Goal: Information Seeking & Learning: Compare options

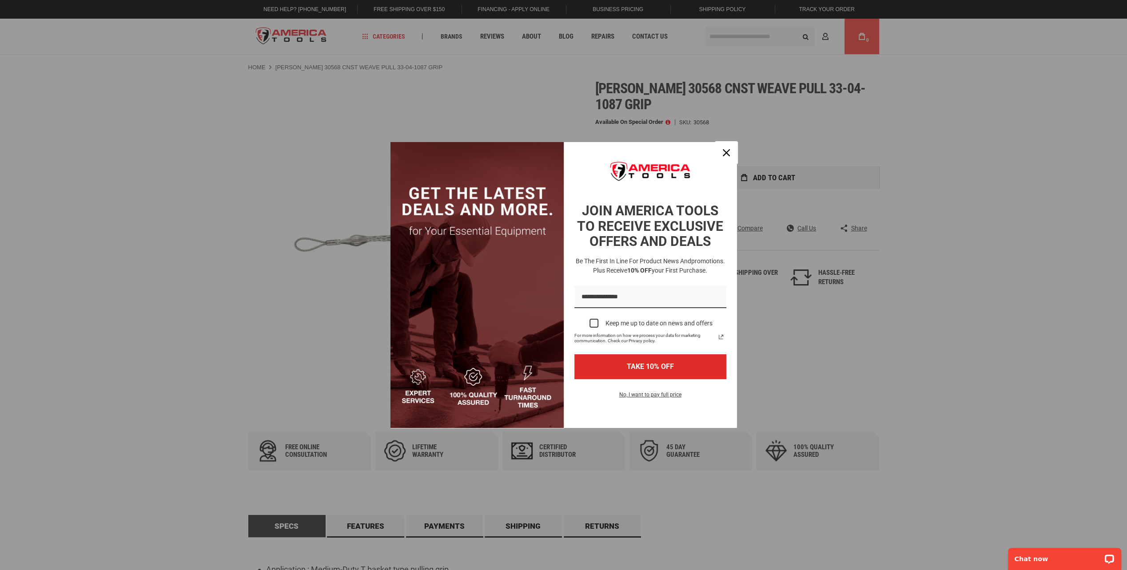
click at [724, 153] on icon "close icon" at bounding box center [726, 152] width 7 height 7
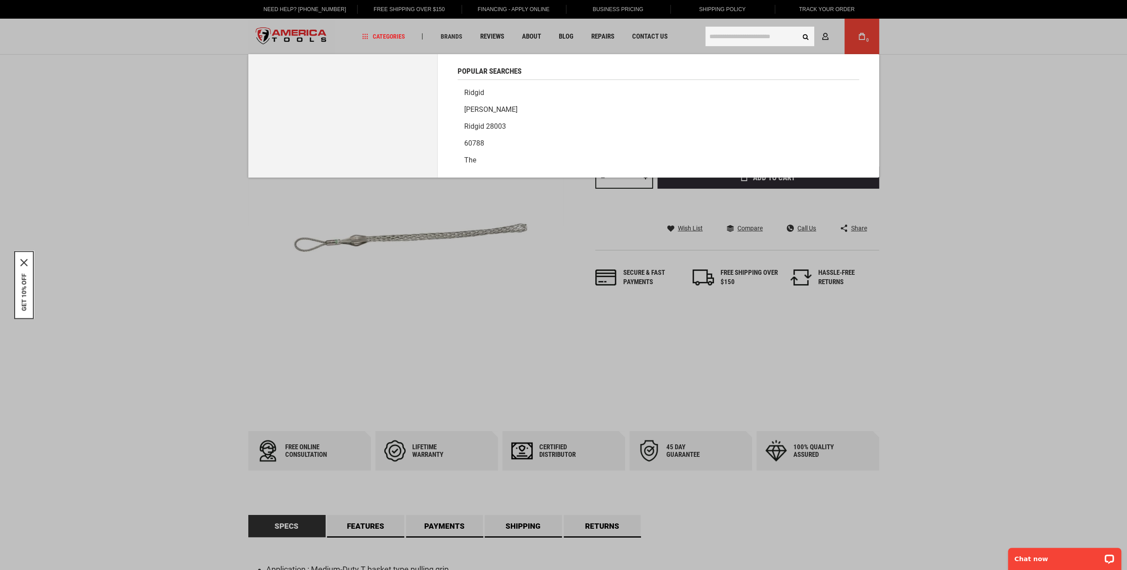
click at [714, 37] on input "text" at bounding box center [759, 37] width 109 height 20
click at [472, 103] on link "[PERSON_NAME]" at bounding box center [659, 109] width 402 height 17
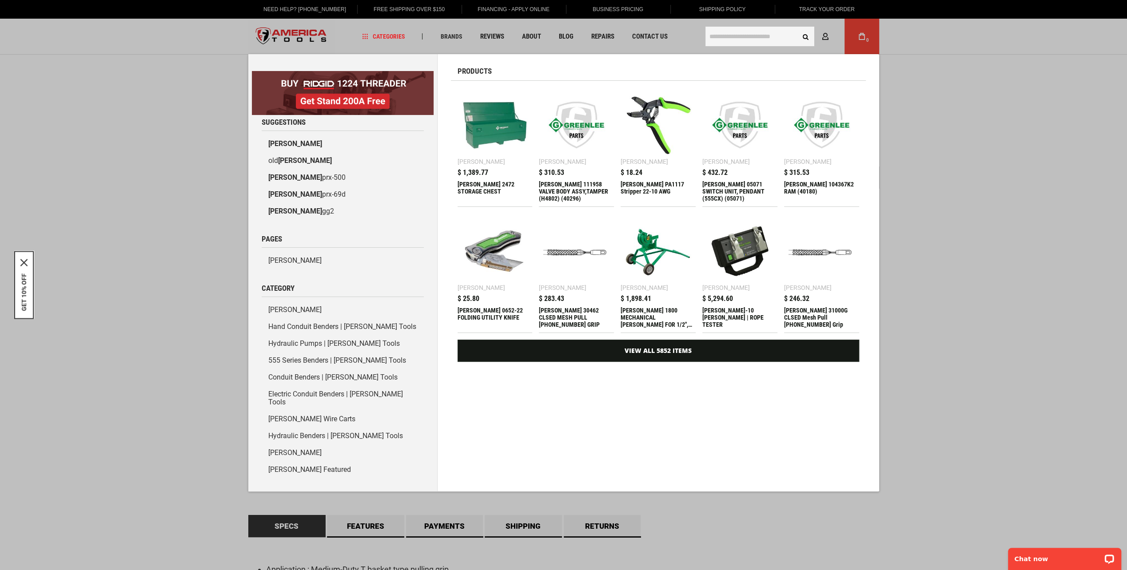
click at [814, 248] on img at bounding box center [821, 251] width 66 height 66
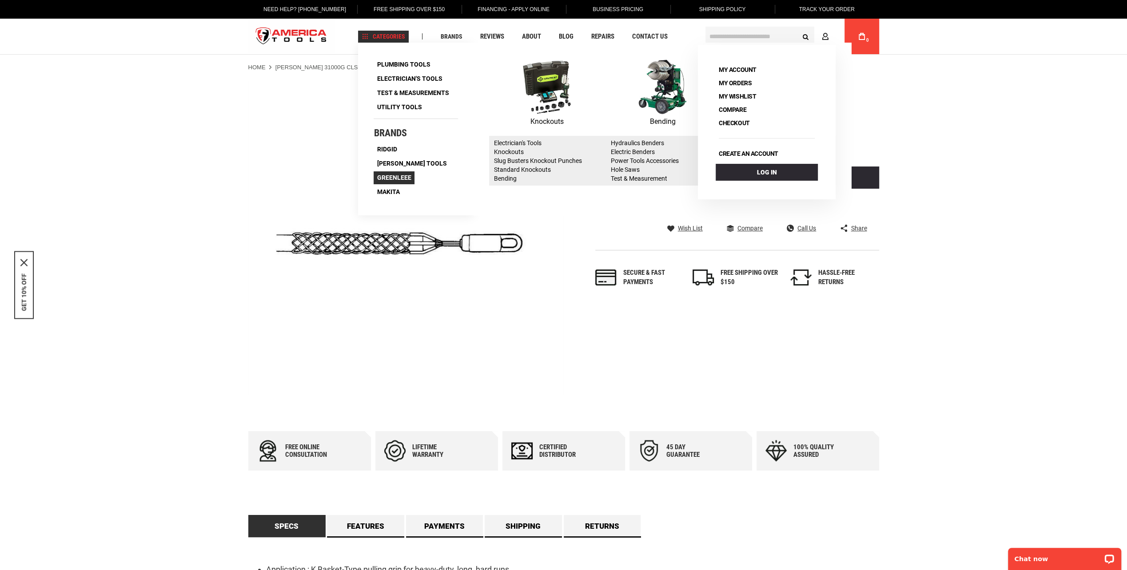
click at [394, 179] on span "Greenleee" at bounding box center [394, 178] width 34 height 6
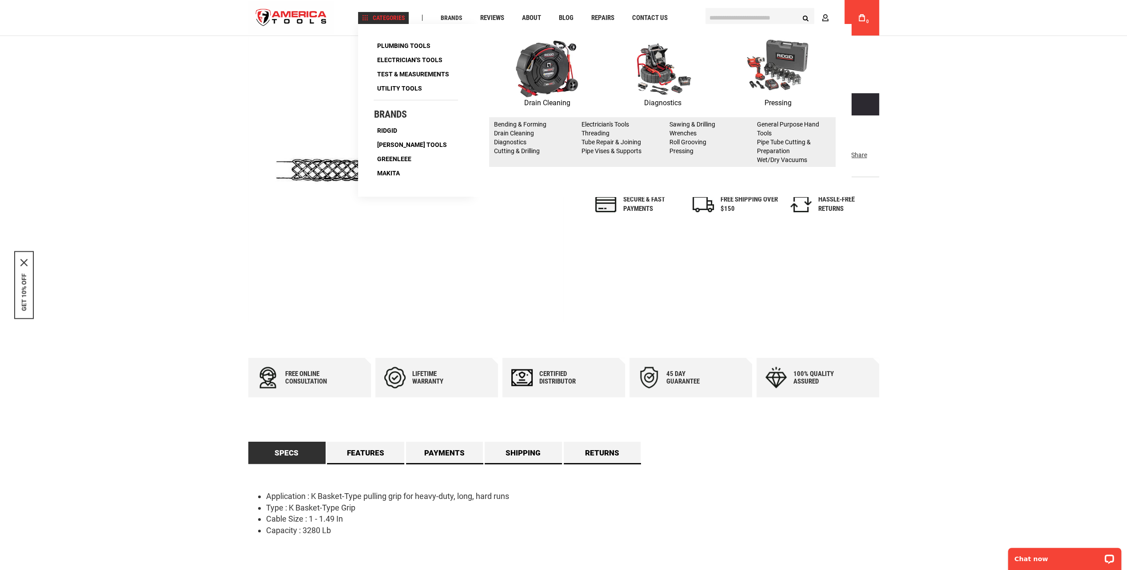
scroll to position [89, 0]
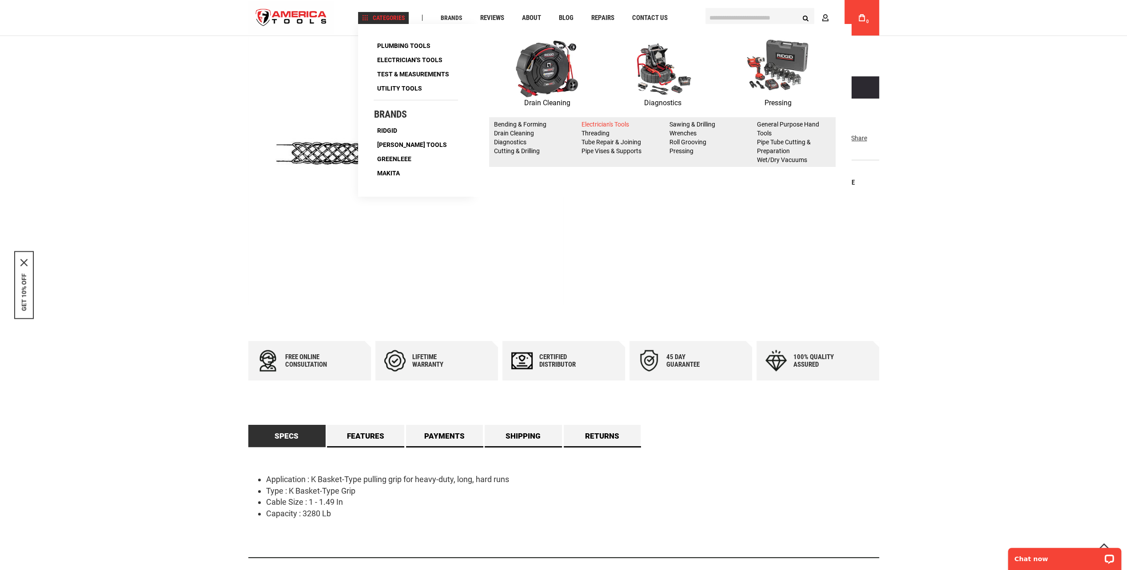
click at [609, 124] on link "Electrician's Tools" at bounding box center [605, 124] width 48 height 7
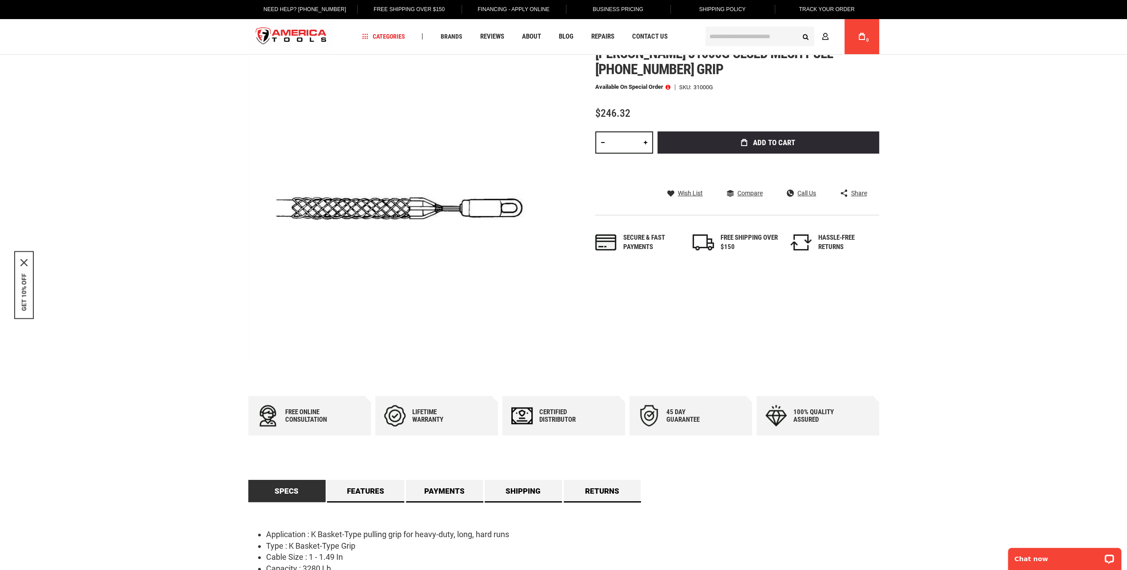
scroll to position [0, 0]
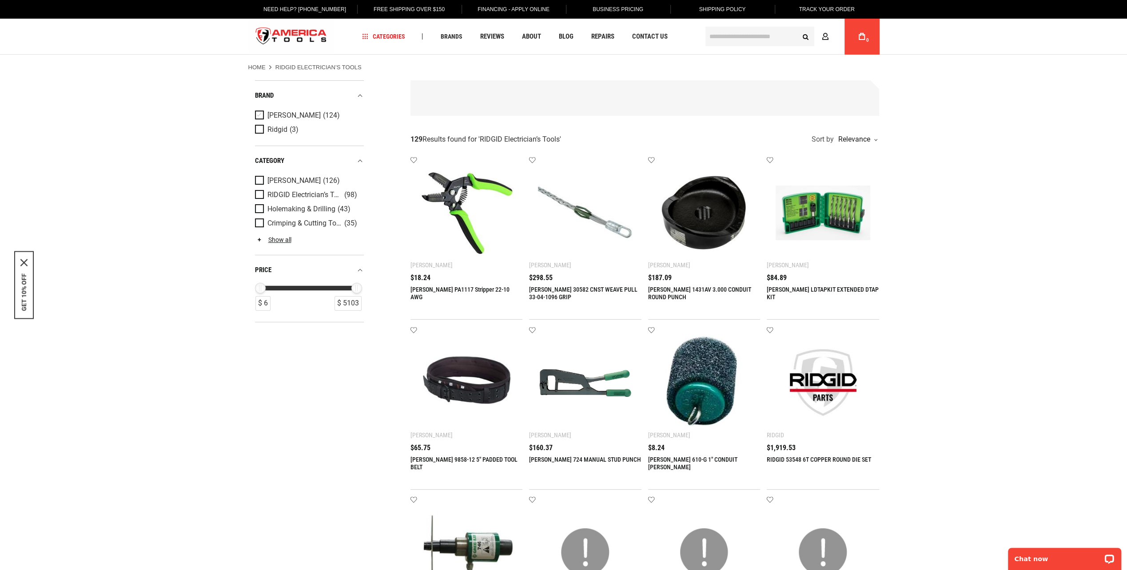
click at [261, 111] on span "Product Filters" at bounding box center [261, 116] width 12 height 10
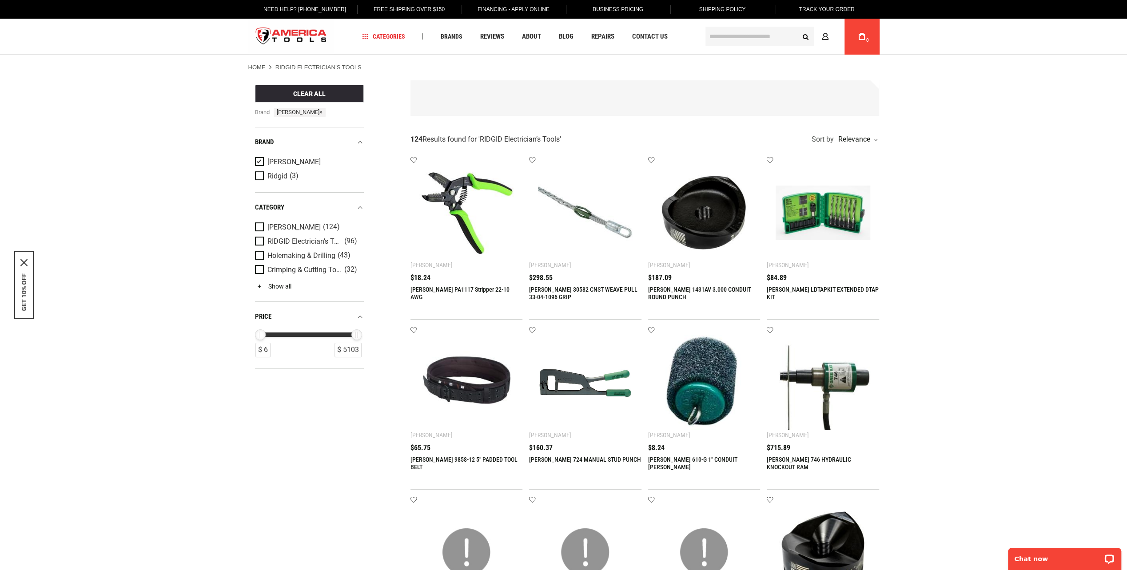
click at [270, 283] on link "Show all" at bounding box center [273, 286] width 36 height 7
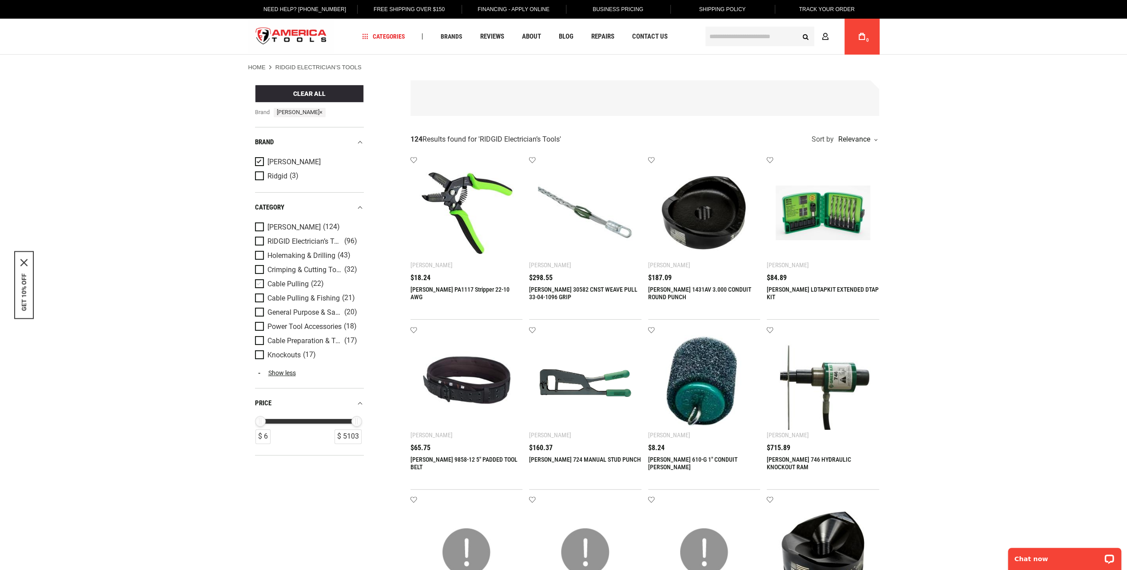
click at [259, 279] on span "Product Filters" at bounding box center [261, 284] width 12 height 10
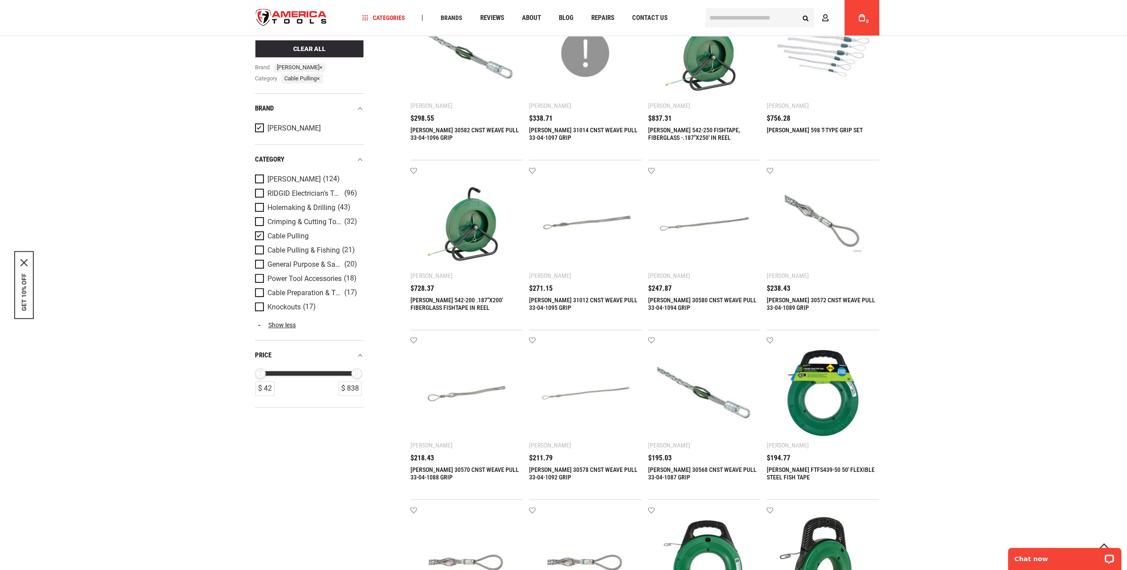
scroll to position [178, 0]
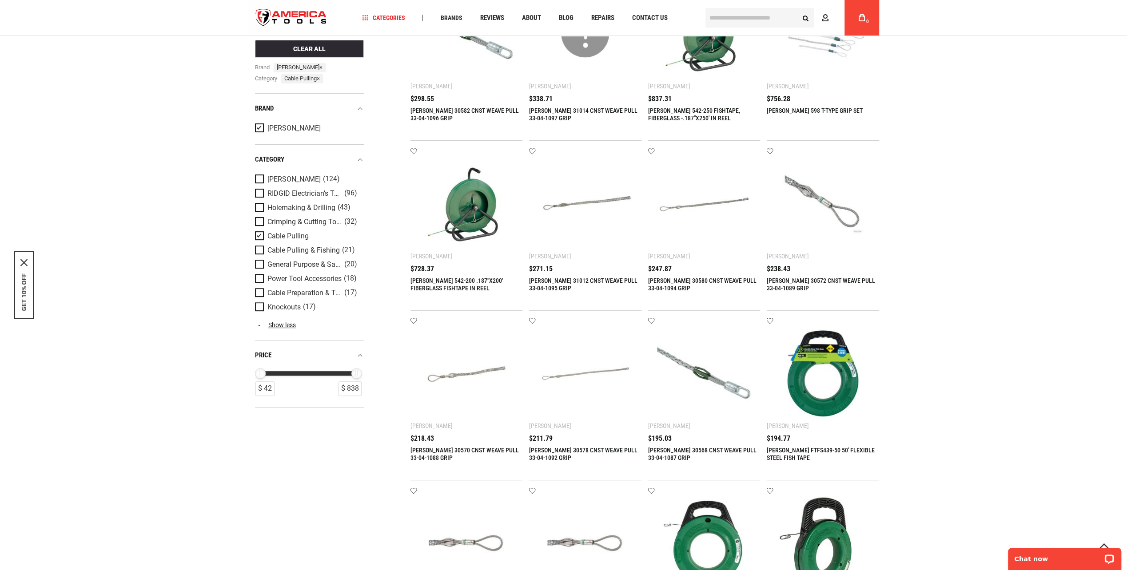
click at [551, 447] on link "[PERSON_NAME] 30578 CNST WEAVE PULL 33-04-1092 GRIP" at bounding box center [583, 454] width 108 height 15
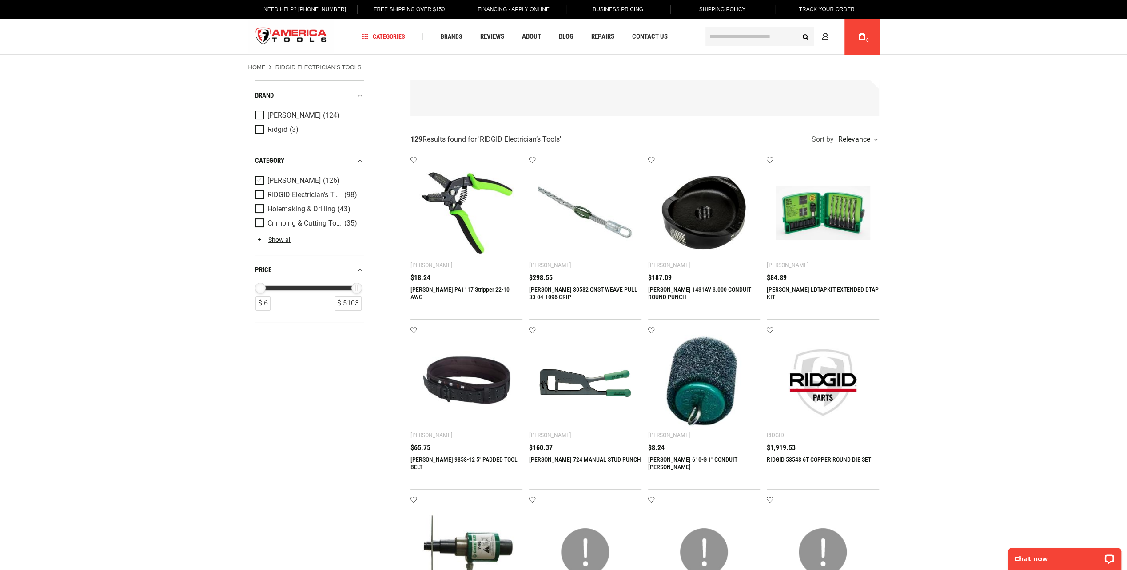
click at [262, 176] on span "Product Filters" at bounding box center [261, 181] width 12 height 10
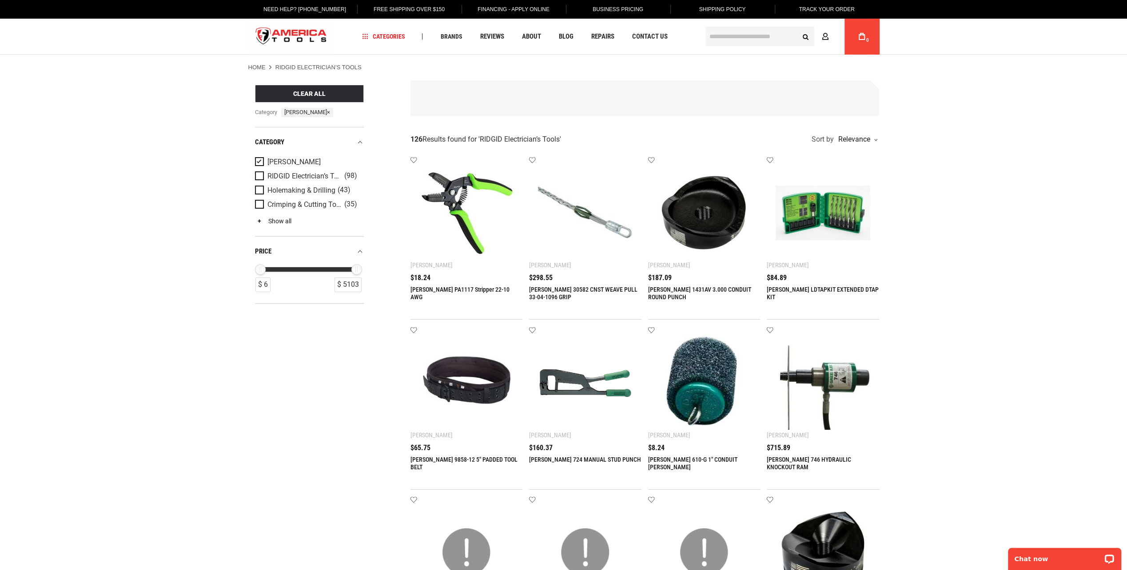
click at [272, 218] on link "Show all" at bounding box center [273, 221] width 36 height 7
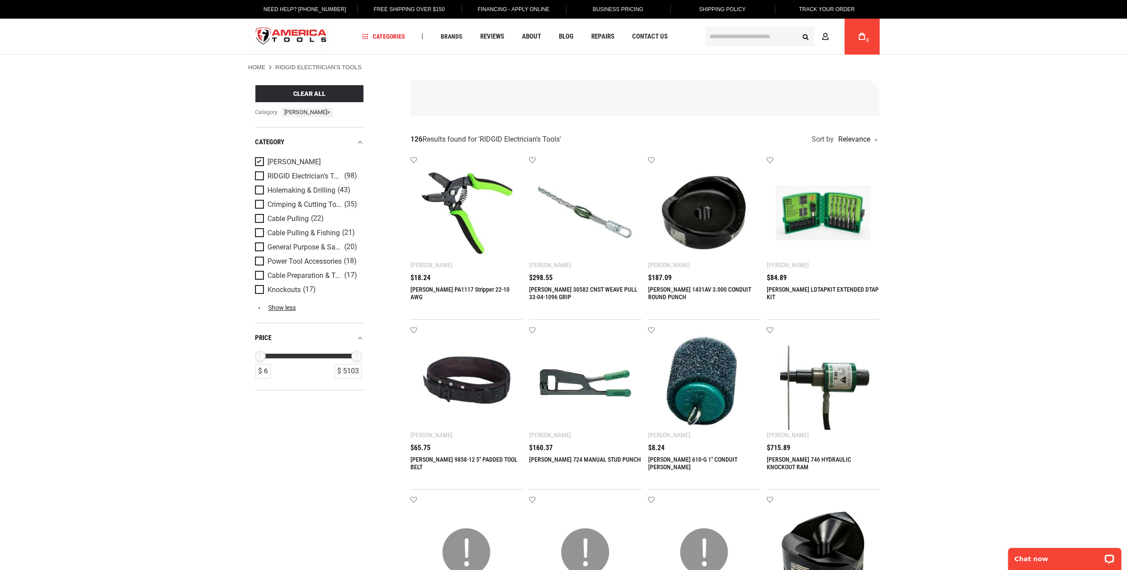
click at [260, 214] on span "Product Filters" at bounding box center [261, 219] width 12 height 10
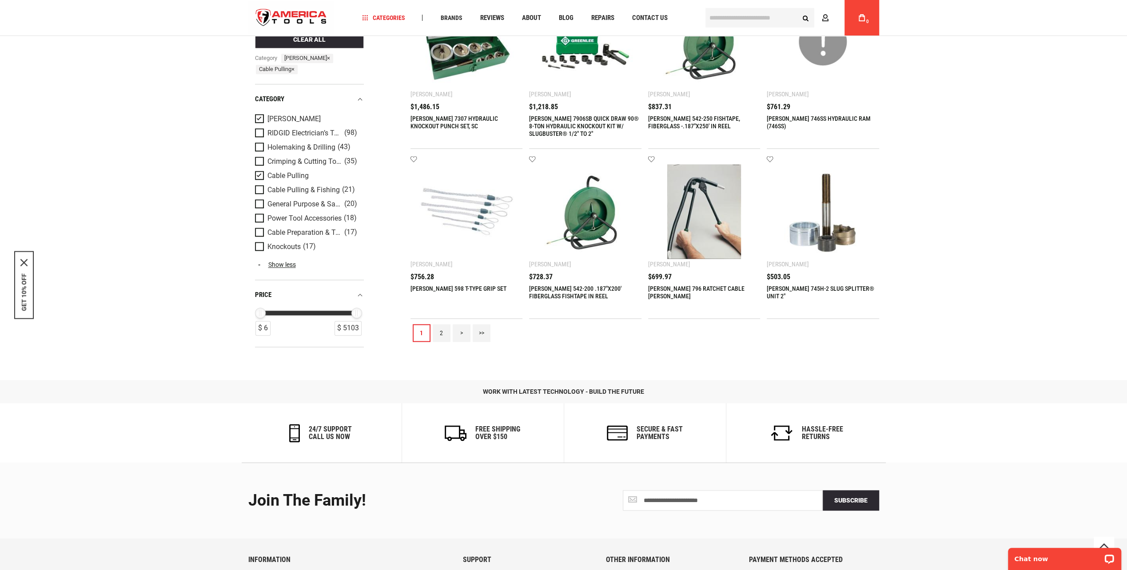
scroll to position [915, 0]
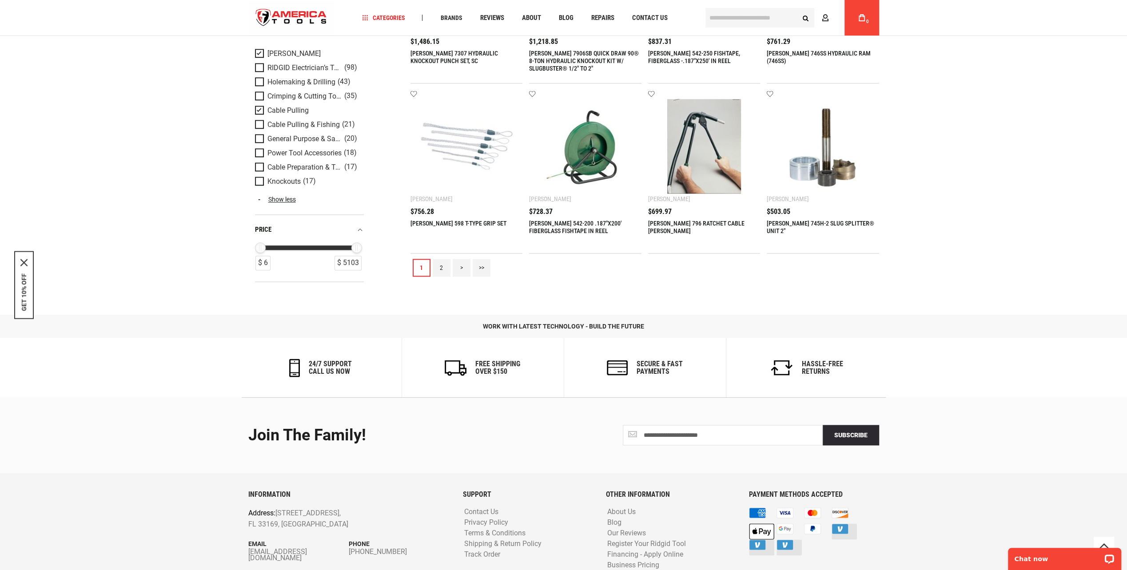
click at [444, 259] on link "2" at bounding box center [442, 268] width 18 height 18
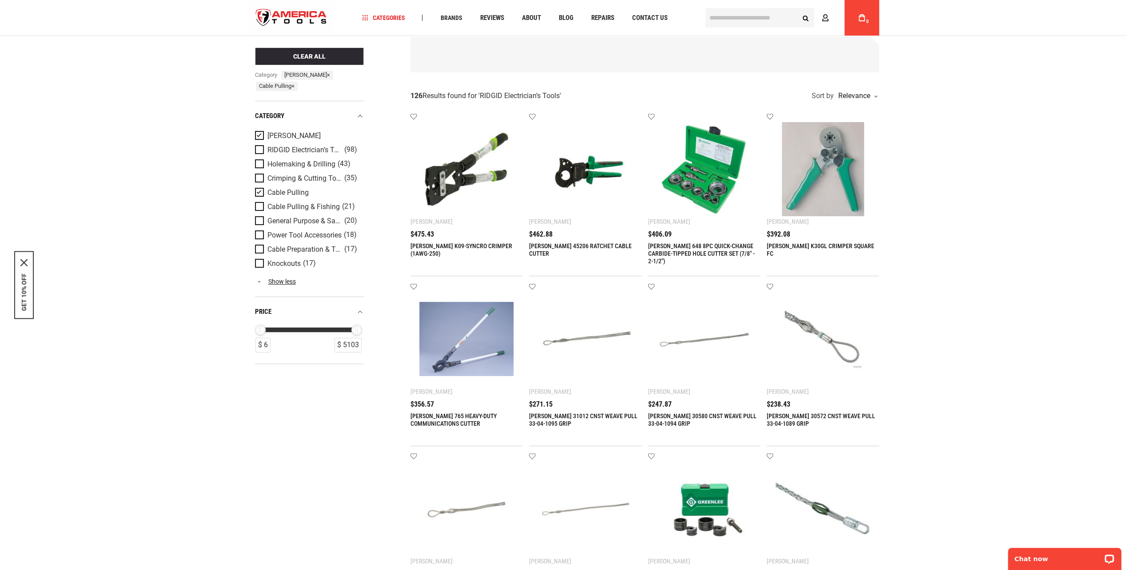
scroll to position [44, 0]
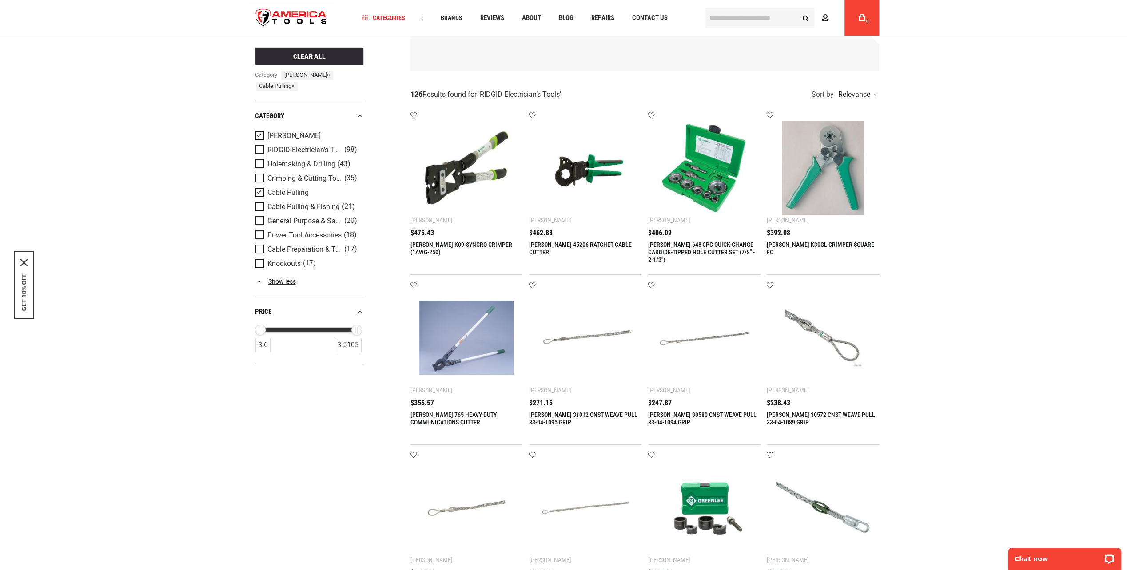
click at [804, 321] on img at bounding box center [823, 338] width 95 height 95
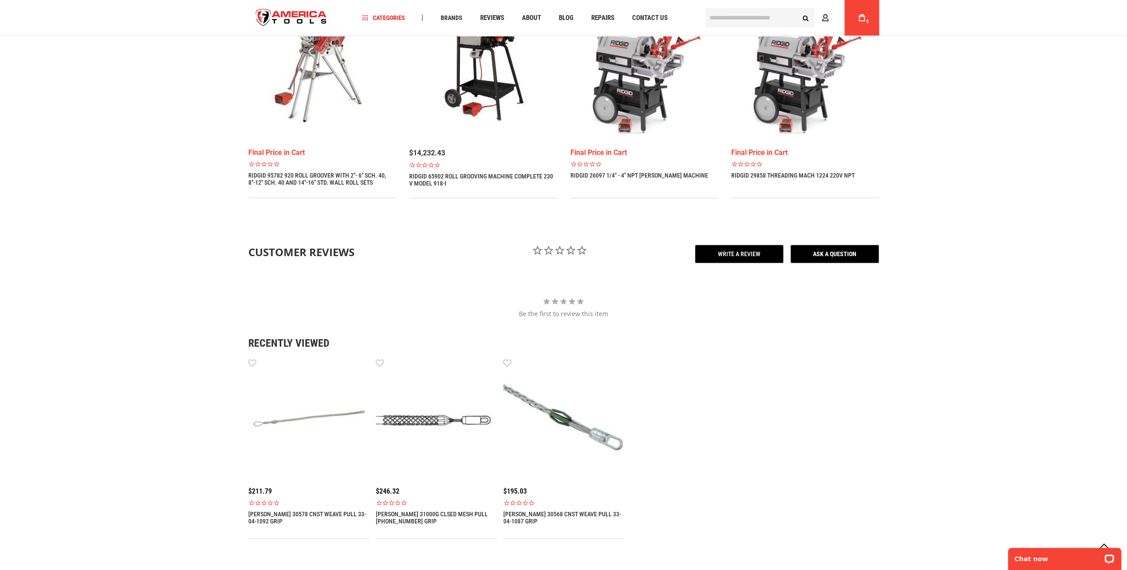
scroll to position [711, 0]
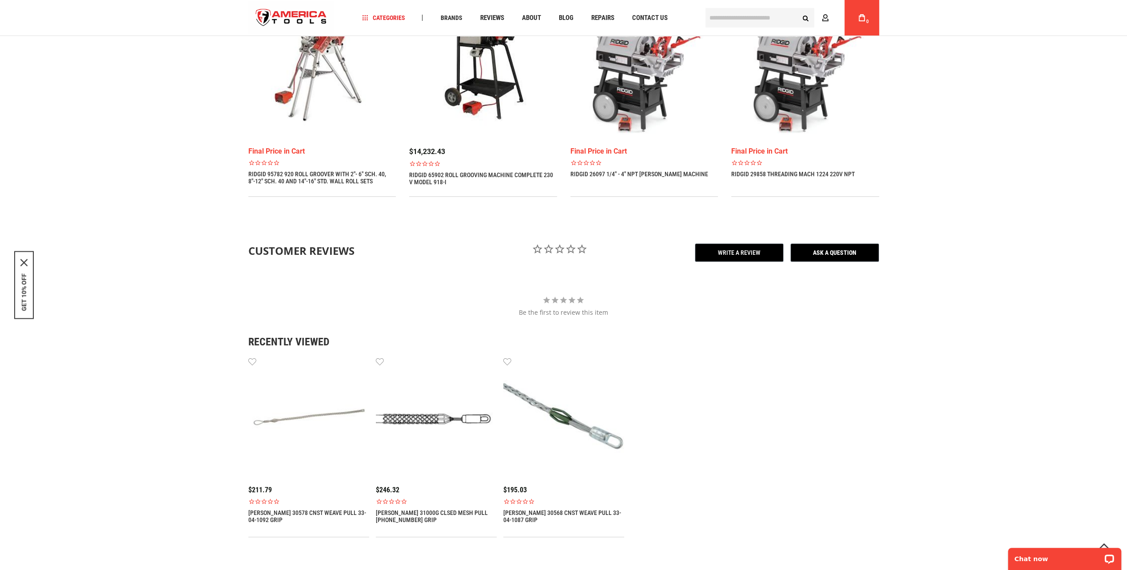
click at [437, 391] on img at bounding box center [436, 416] width 121 height 121
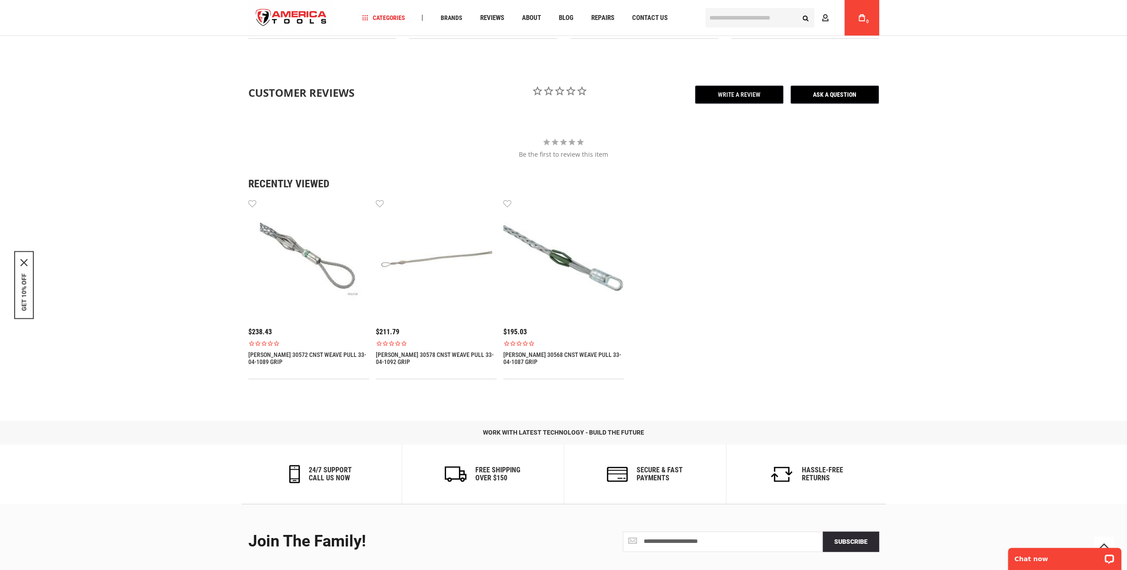
scroll to position [818, 0]
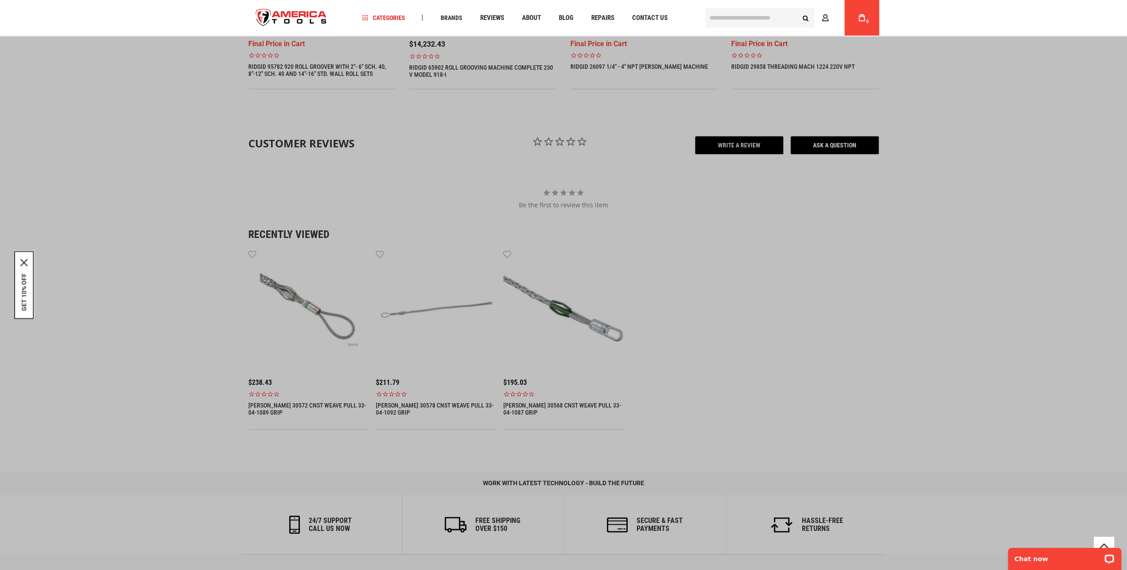
click at [725, 18] on input "text" at bounding box center [759, 18] width 109 height 20
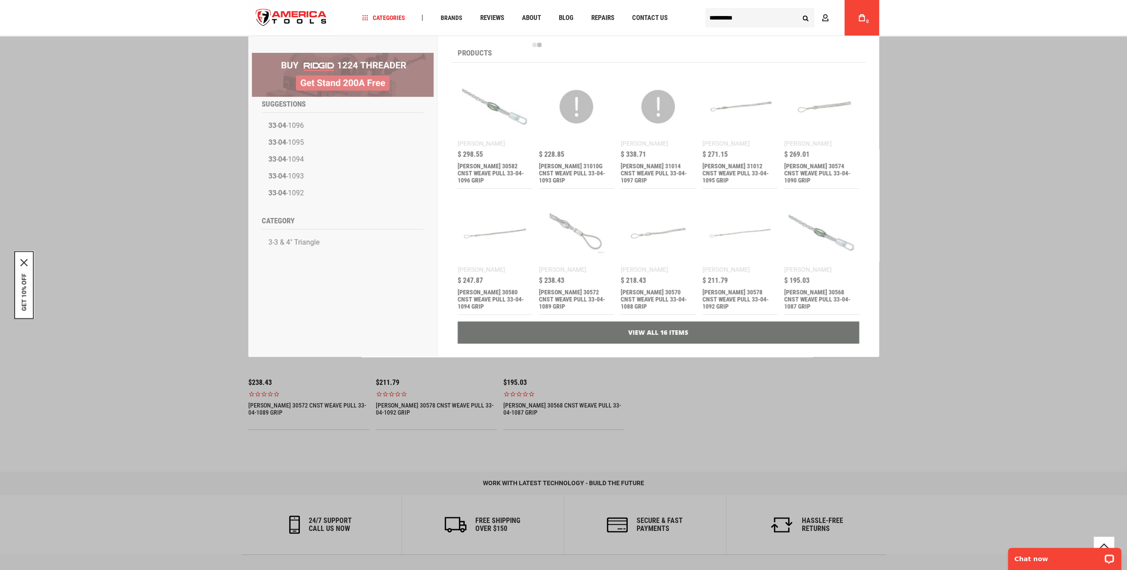
type input "**********"
click at [797, 9] on button "Search" at bounding box center [805, 17] width 17 height 17
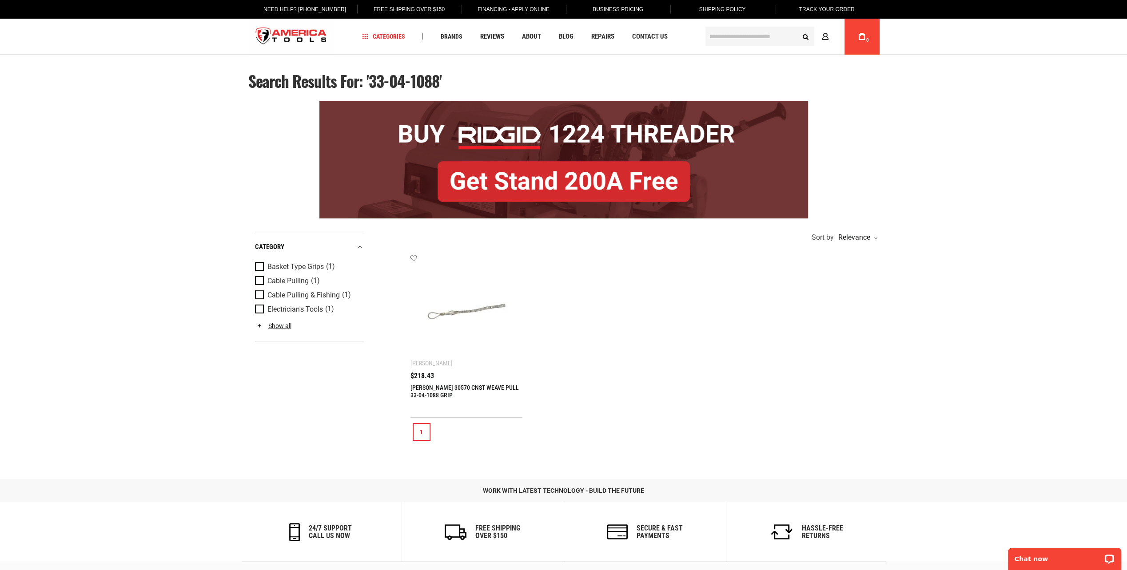
click at [473, 304] on img at bounding box center [466, 310] width 95 height 95
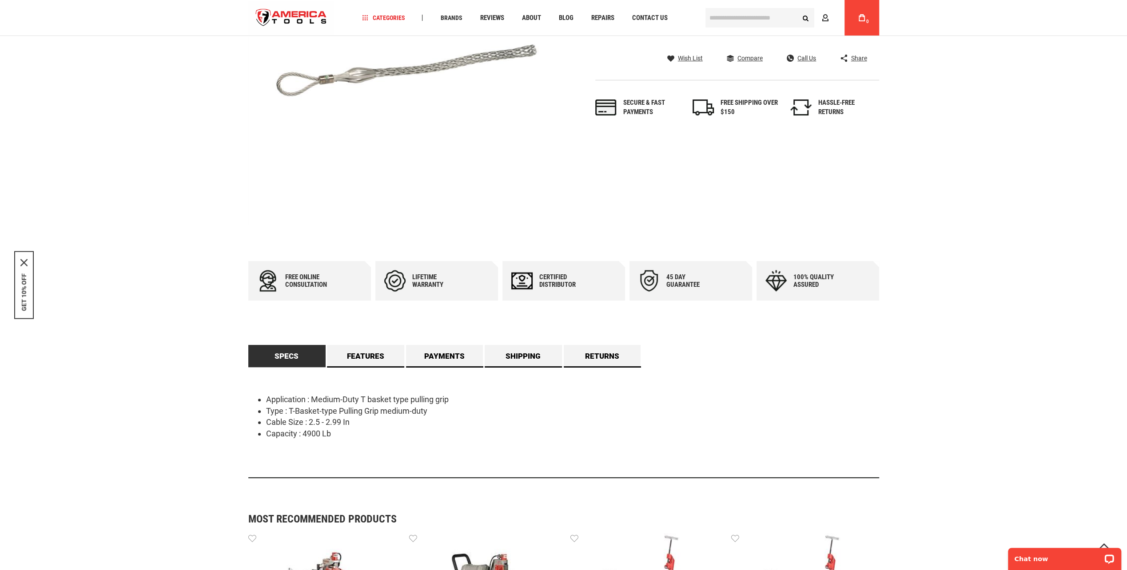
scroll to position [133, 0]
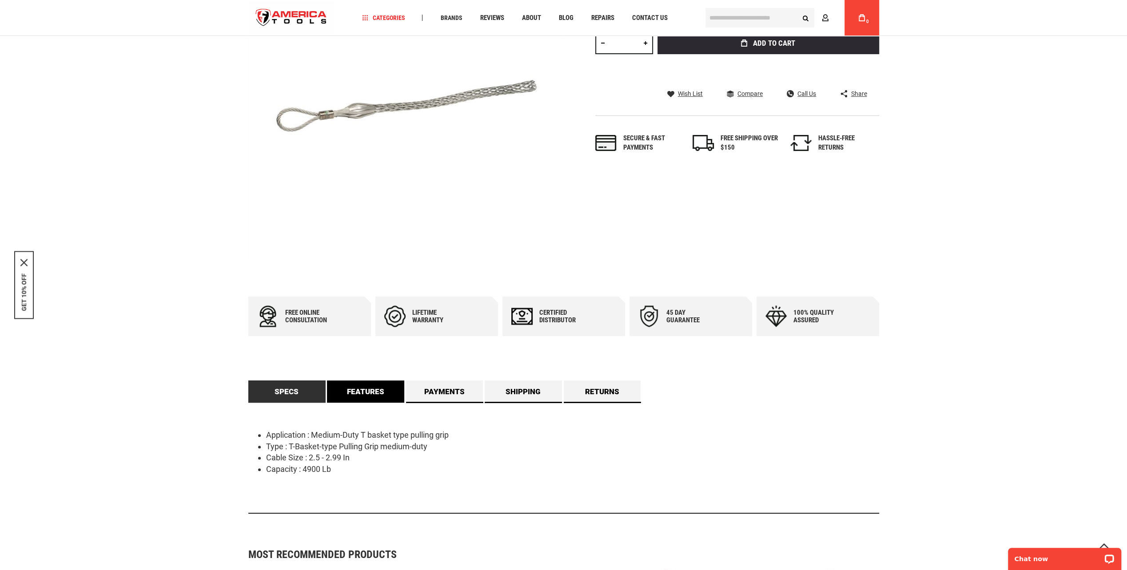
click at [359, 384] on link "Features" at bounding box center [365, 392] width 77 height 22
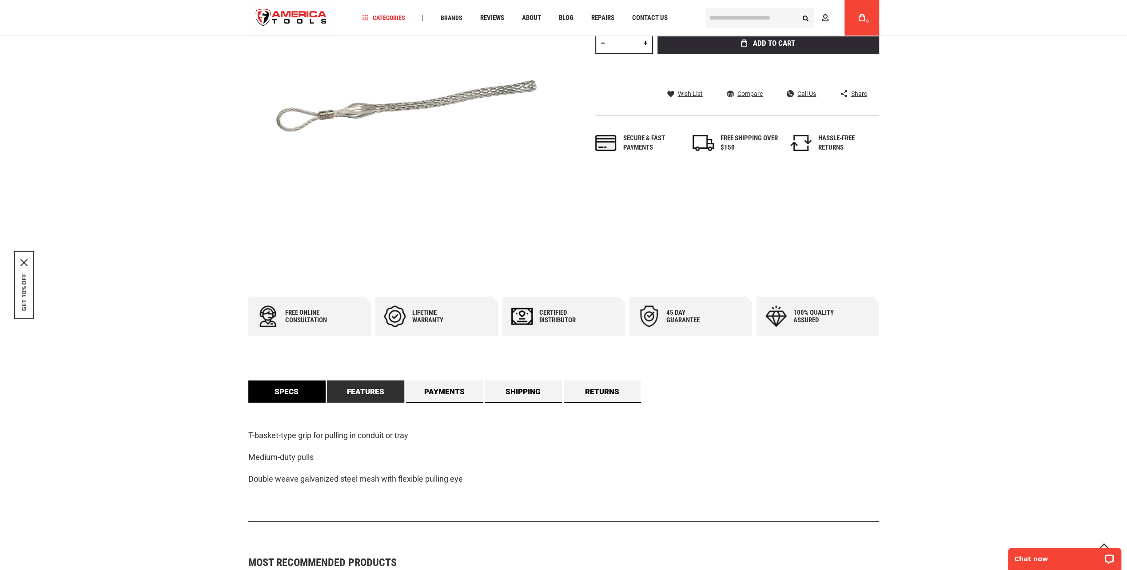
click at [276, 386] on link "Specs" at bounding box center [286, 392] width 77 height 22
